Goal: Navigation & Orientation: Find specific page/section

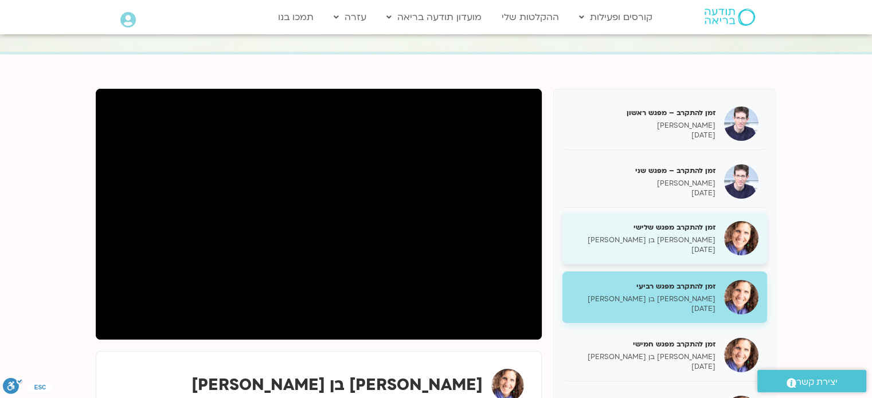
click at [706, 241] on p "[PERSON_NAME] בן [PERSON_NAME]" at bounding box center [643, 241] width 144 height 10
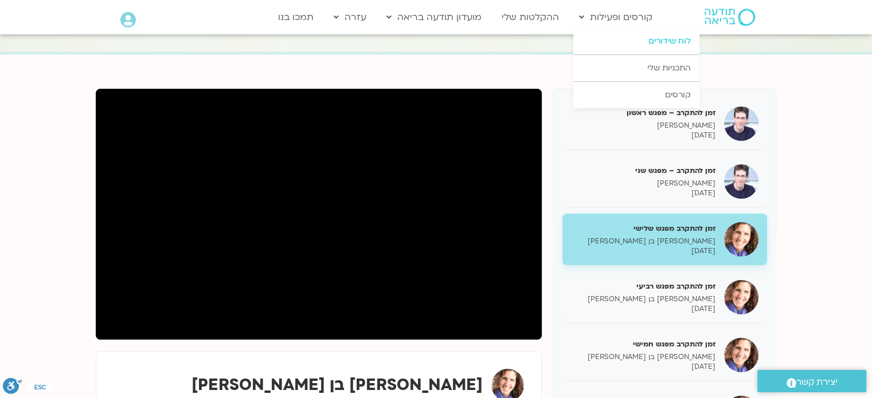
click at [647, 40] on link "לוח שידורים" at bounding box center [636, 41] width 126 height 26
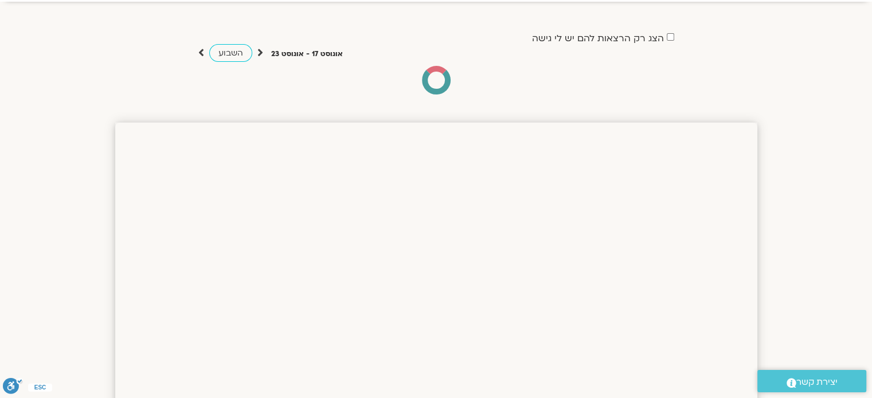
scroll to position [312, 0]
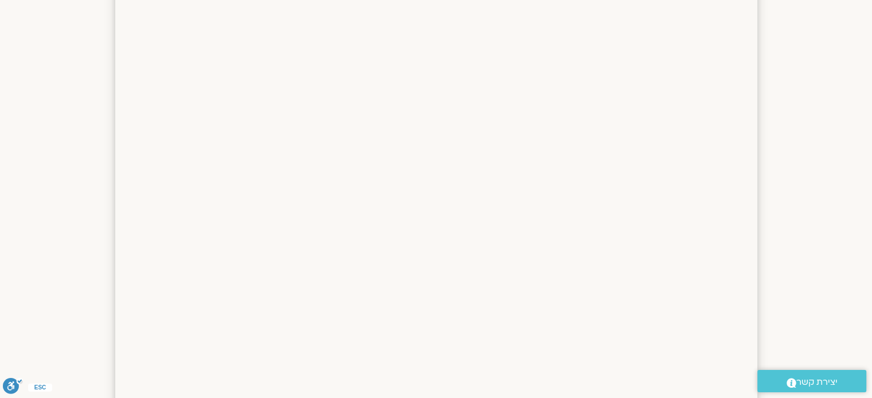
click at [871, 134] on html "דלג לתוכן [PERSON_NAME] Main Menu אזור אישי הזמנות התנתקות פרטי המורה הוספת איר…" at bounding box center [436, 385] width 872 height 1394
